Goal: Task Accomplishment & Management: Manage account settings

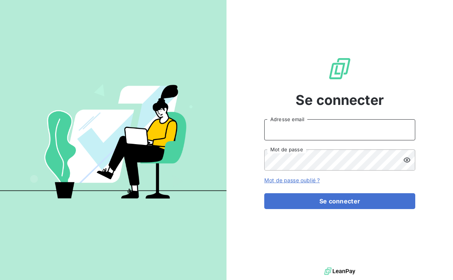
click at [305, 131] on input "Adresse email" at bounding box center [339, 129] width 151 height 21
type input "julie.mendes@affective.fr"
click at [264, 193] on button "Se connecter" at bounding box center [339, 201] width 151 height 16
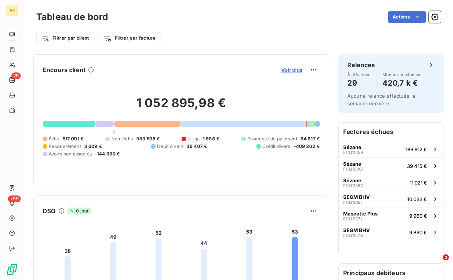
click at [295, 70] on span "Voir plus" at bounding box center [291, 70] width 21 height 6
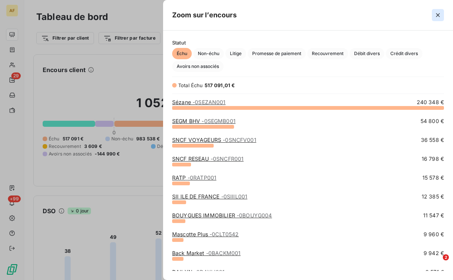
click at [436, 13] on icon "button" at bounding box center [438, 15] width 8 height 8
